Goal: Task Accomplishment & Management: Manage account settings

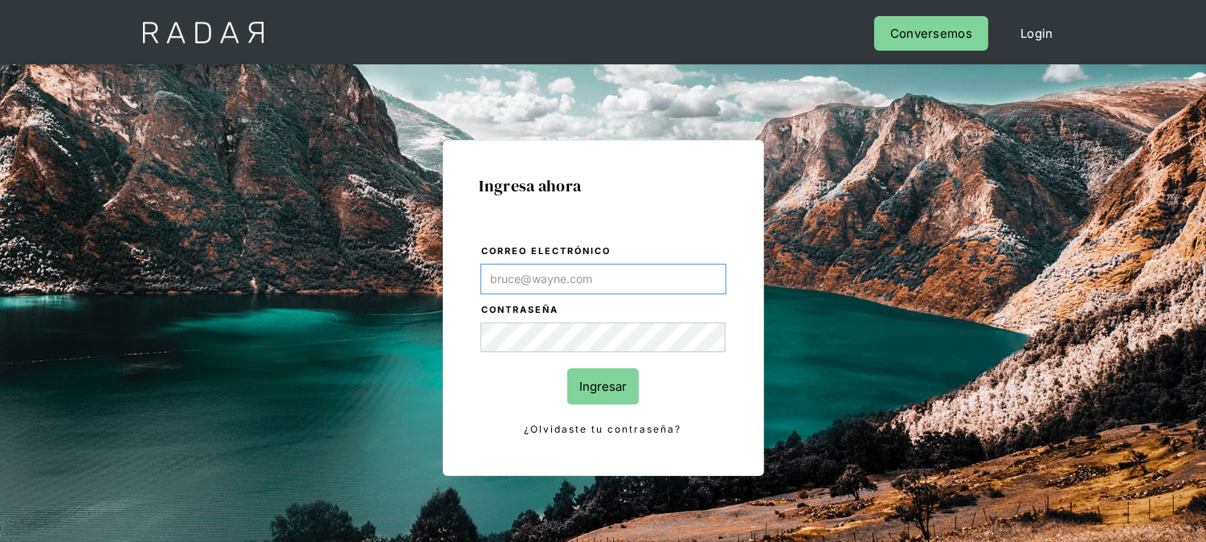
type input "[EMAIL_ADDRESS][DOMAIN_NAME]"
click at [601, 397] on input "Ingresar" at bounding box center [603, 386] width 72 height 36
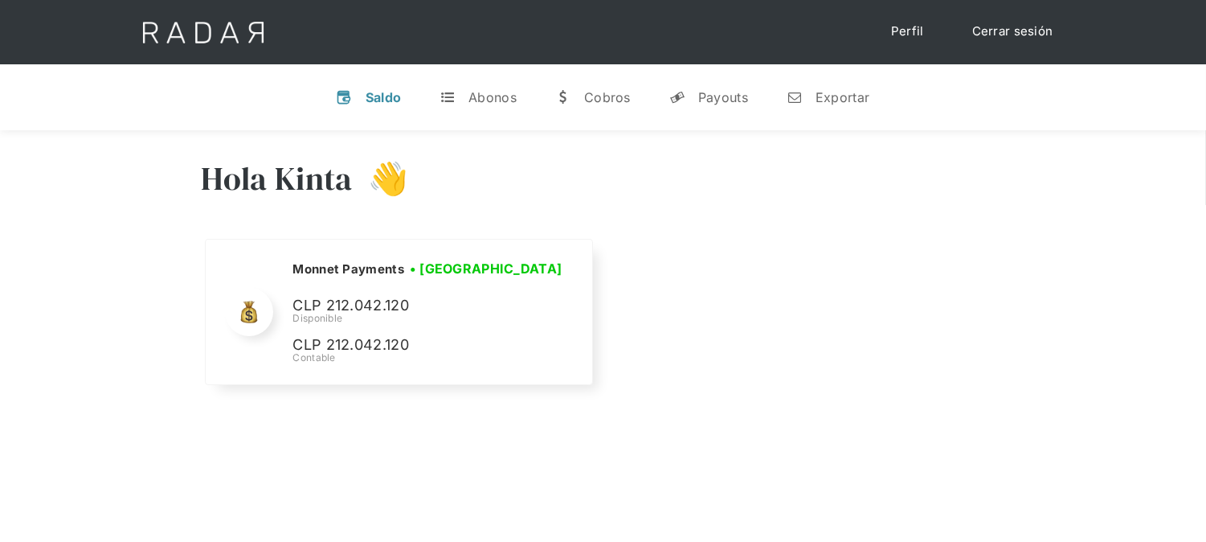
click at [1007, 46] on link "Cerrar sesión" at bounding box center [1012, 31] width 113 height 31
